Goal: Check status

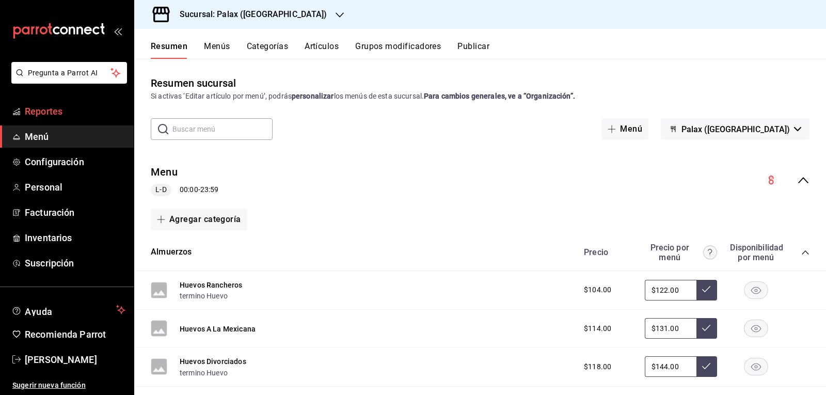
click at [99, 113] on span "Reportes" at bounding box center [75, 111] width 101 height 14
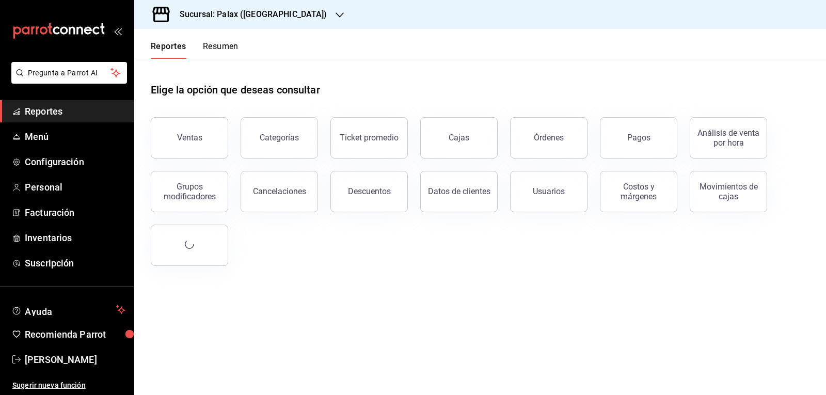
click at [180, 126] on button "Ventas" at bounding box center [189, 137] width 77 height 41
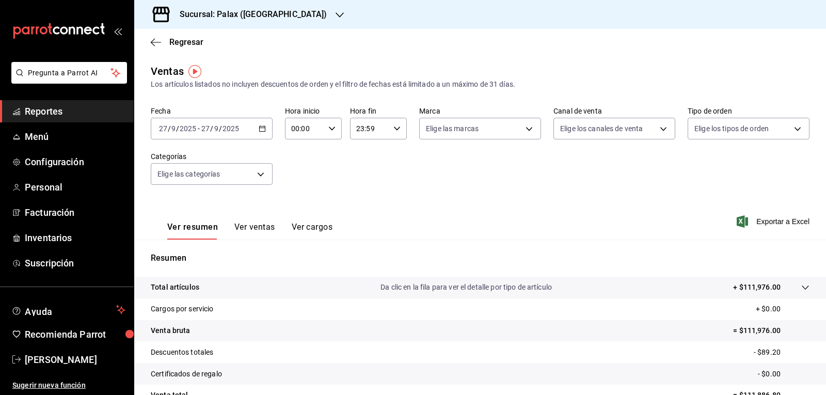
click at [262, 126] on \(Stroke\) "button" at bounding box center [262, 129] width 6 height 6
click at [493, 202] on div "Ver resumen Ver ventas Ver cargos Exportar a Excel" at bounding box center [480, 218] width 692 height 42
click at [325, 125] on div "00:00 Hora inicio" at bounding box center [313, 129] width 57 height 22
click at [303, 172] on span "07" at bounding box center [298, 173] width 12 height 8
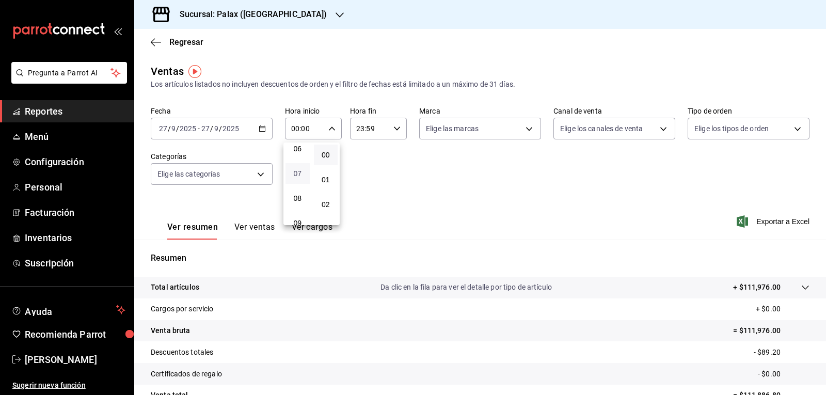
type input "07:00"
drag, startPoint x: 589, startPoint y: 268, endPoint x: 593, endPoint y: 257, distance: 11.8
drag, startPoint x: 501, startPoint y: 209, endPoint x: 501, endPoint y: 132, distance: 76.4
click at [511, 205] on div at bounding box center [413, 197] width 826 height 395
click at [335, 10] on div at bounding box center [339, 14] width 8 height 11
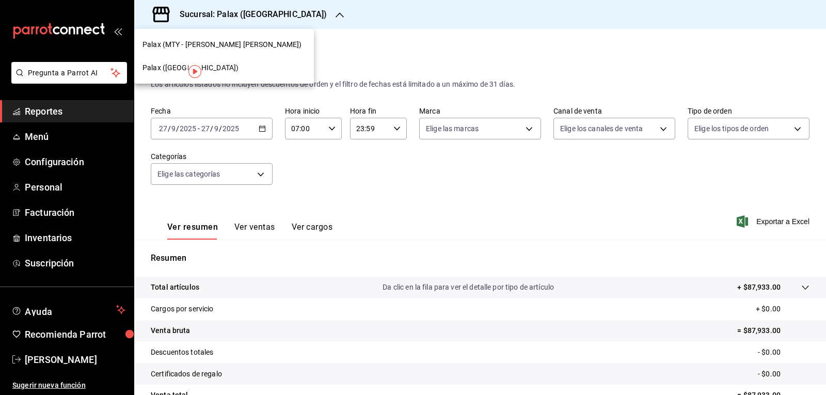
click at [391, 25] on div at bounding box center [413, 197] width 826 height 395
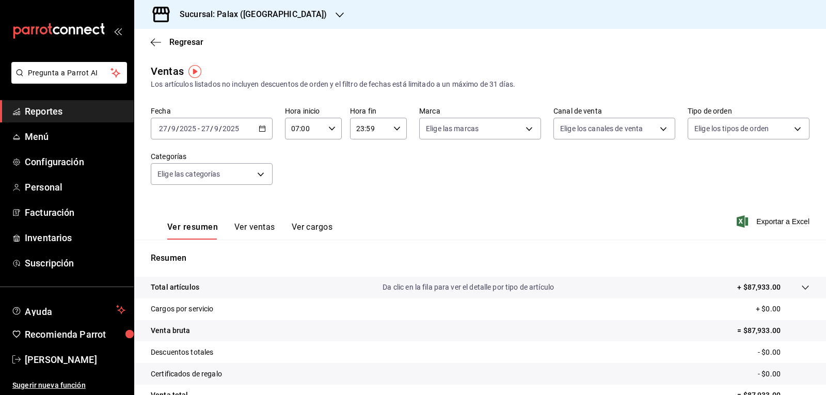
click at [335, 17] on icon "button" at bounding box center [339, 15] width 8 height 8
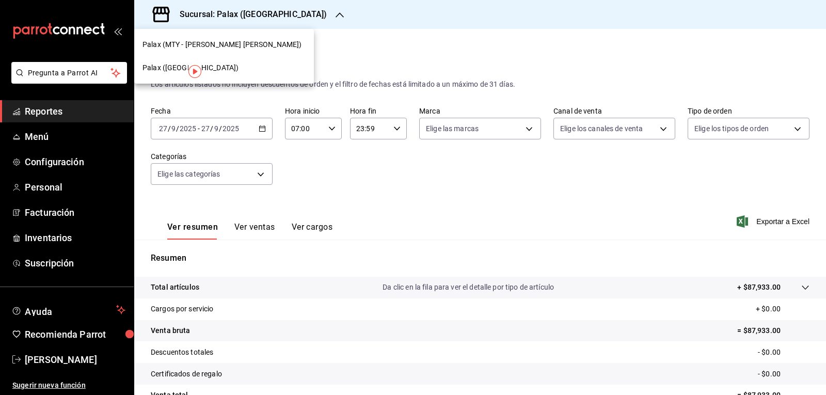
drag, startPoint x: 172, startPoint y: 63, endPoint x: 189, endPoint y: 57, distance: 18.1
click at [173, 63] on span "Palax ([GEOGRAPHIC_DATA])" at bounding box center [190, 67] width 96 height 11
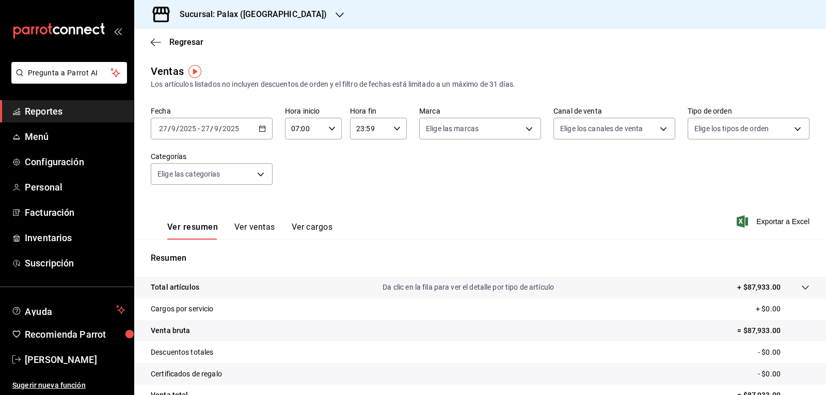
click at [335, 14] on icon "button" at bounding box center [339, 15] width 8 height 8
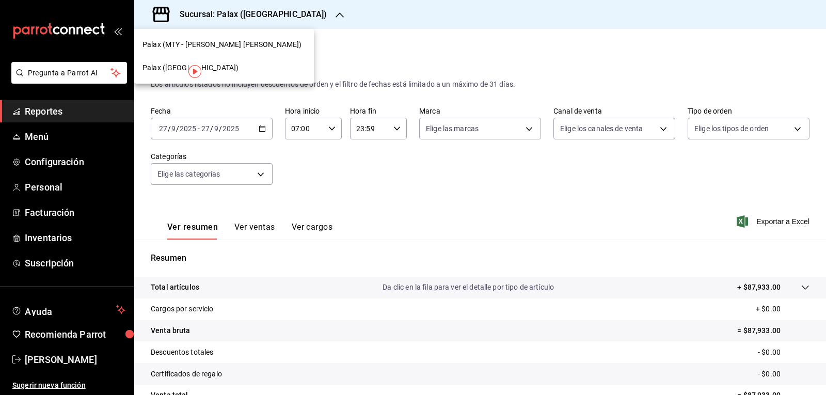
click at [223, 65] on div "Palax ([GEOGRAPHIC_DATA])" at bounding box center [223, 67] width 163 height 11
